Goal: Information Seeking & Learning: Check status

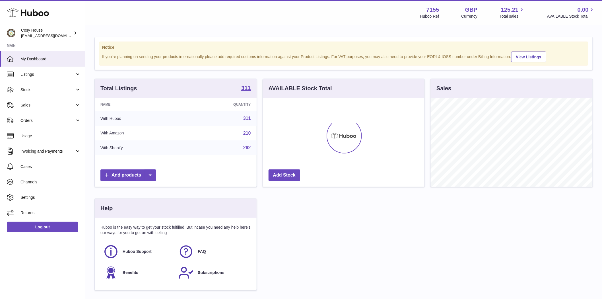
scroll to position [89, 162]
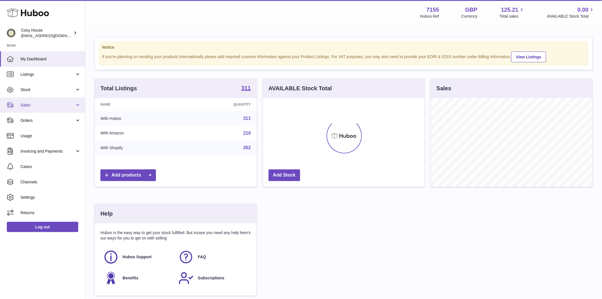
click at [39, 111] on link "Sales" at bounding box center [42, 104] width 85 height 15
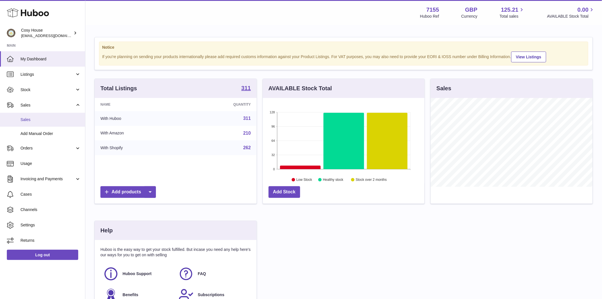
click at [24, 116] on link "Sales" at bounding box center [42, 120] width 85 height 14
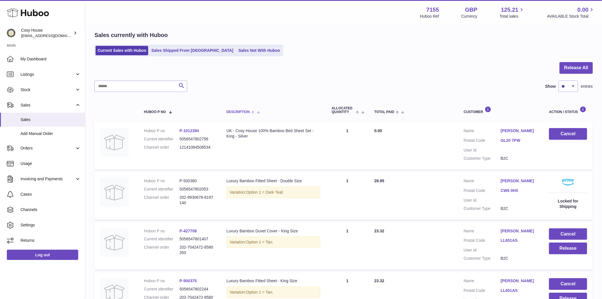
scroll to position [32, 0]
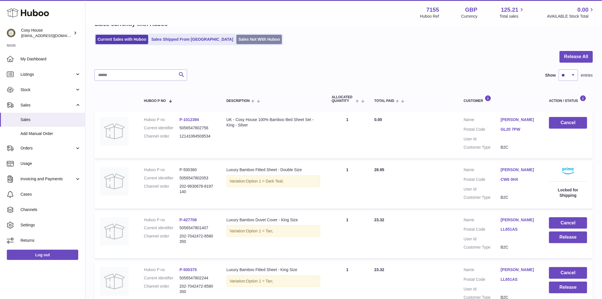
click at [237, 38] on link "Sales Not With Huboo" at bounding box center [260, 39] width 46 height 9
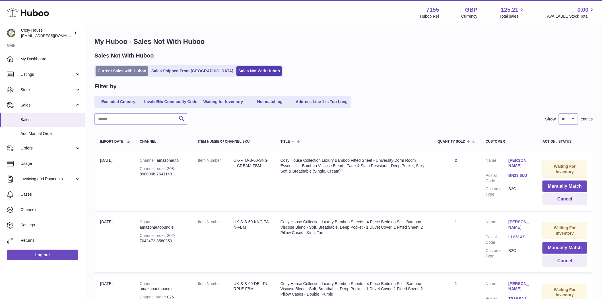
click at [127, 73] on link "Current Sales with Huboo" at bounding box center [122, 70] width 53 height 9
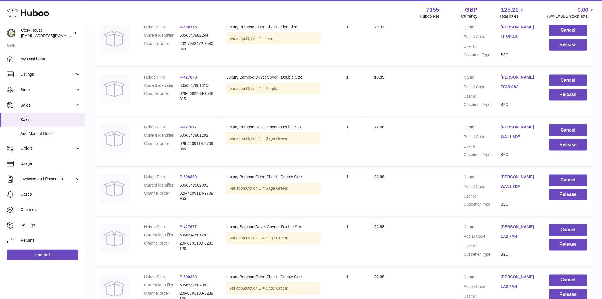
scroll to position [409, 0]
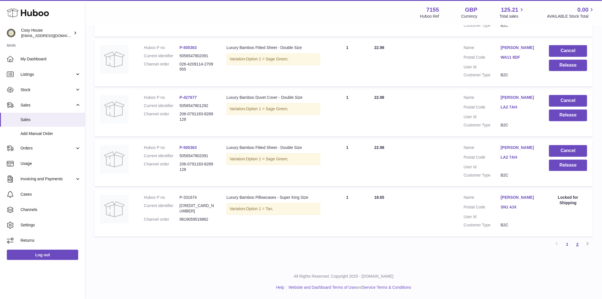
click at [575, 246] on link "2" at bounding box center [578, 244] width 10 height 10
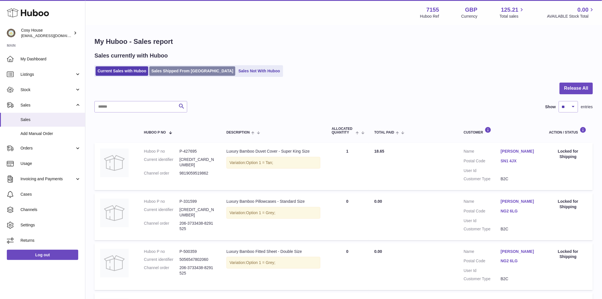
click at [157, 71] on link "Sales Shipped From [GEOGRAPHIC_DATA]" at bounding box center [192, 70] width 86 height 9
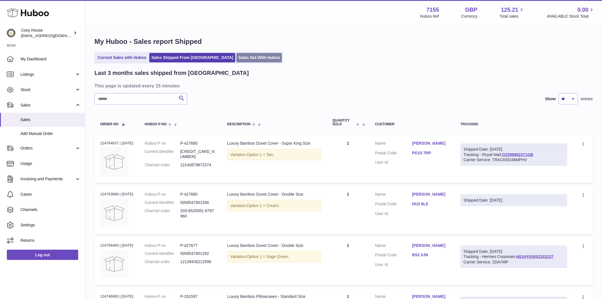
click at [237, 58] on link "Sales Not With Huboo" at bounding box center [260, 57] width 46 height 9
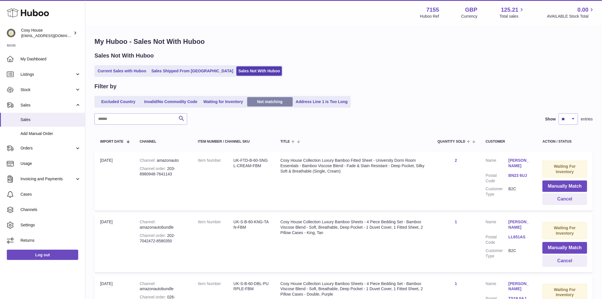
click at [273, 102] on link "Not matching" at bounding box center [270, 101] width 46 height 9
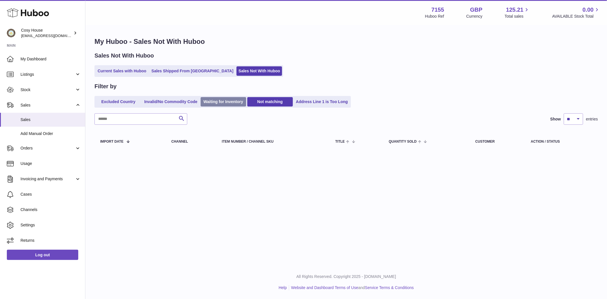
click at [237, 101] on link "Waiting for Inventory" at bounding box center [224, 101] width 46 height 9
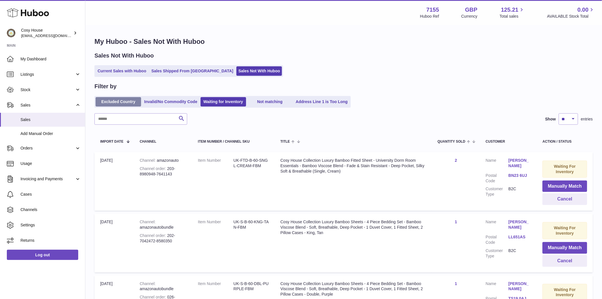
click at [120, 103] on link "Excluded Country" at bounding box center [119, 101] width 46 height 9
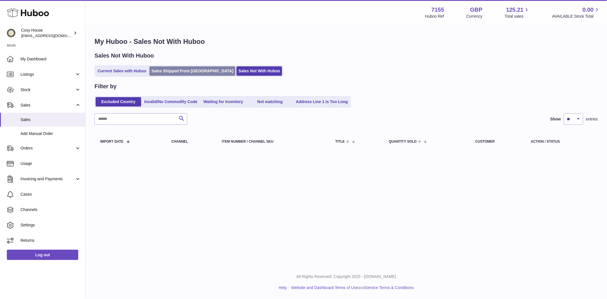
click at [161, 71] on link "Sales Shipped From Huboo" at bounding box center [192, 70] width 86 height 9
